Goal: Navigation & Orientation: Find specific page/section

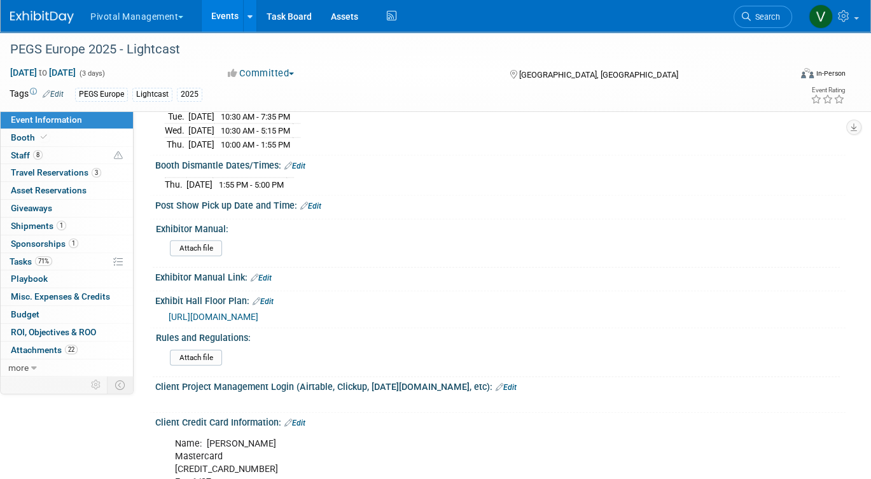
click at [227, 16] on link "Events" at bounding box center [225, 16] width 46 height 32
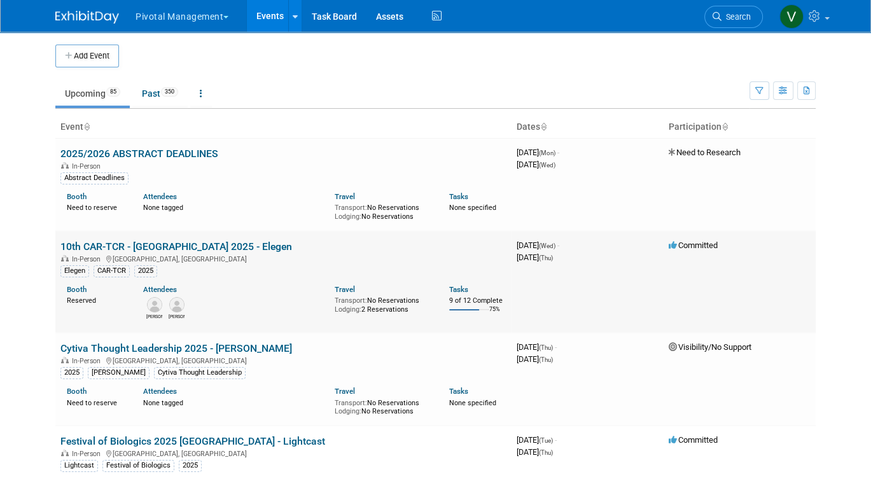
click at [198, 244] on link "10th CAR-TCR - [GEOGRAPHIC_DATA] 2025 - Elegen" at bounding box center [176, 247] width 232 height 12
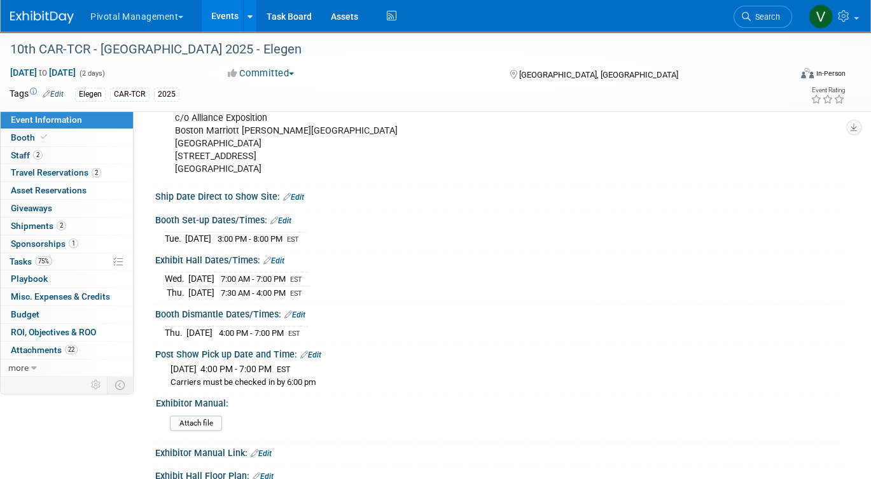
scroll to position [1764, 0]
